Goal: Register for event/course

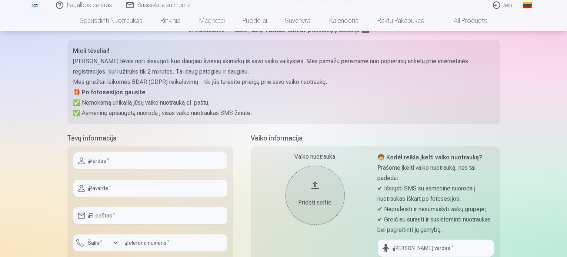
scroll to position [222, 0]
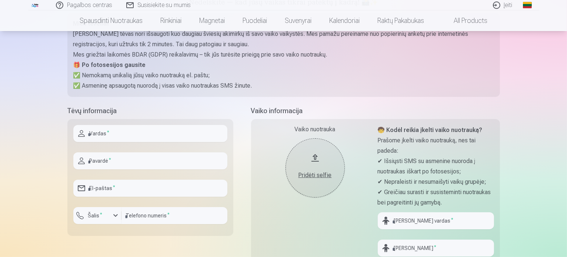
scroll to position [111, 0]
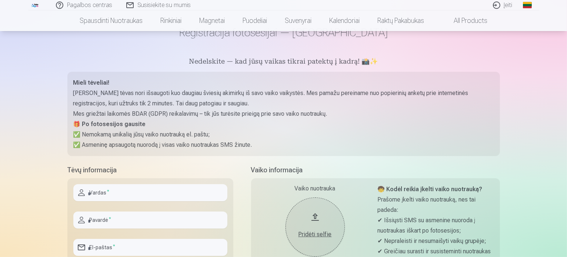
scroll to position [37, 0]
